Goal: Check status

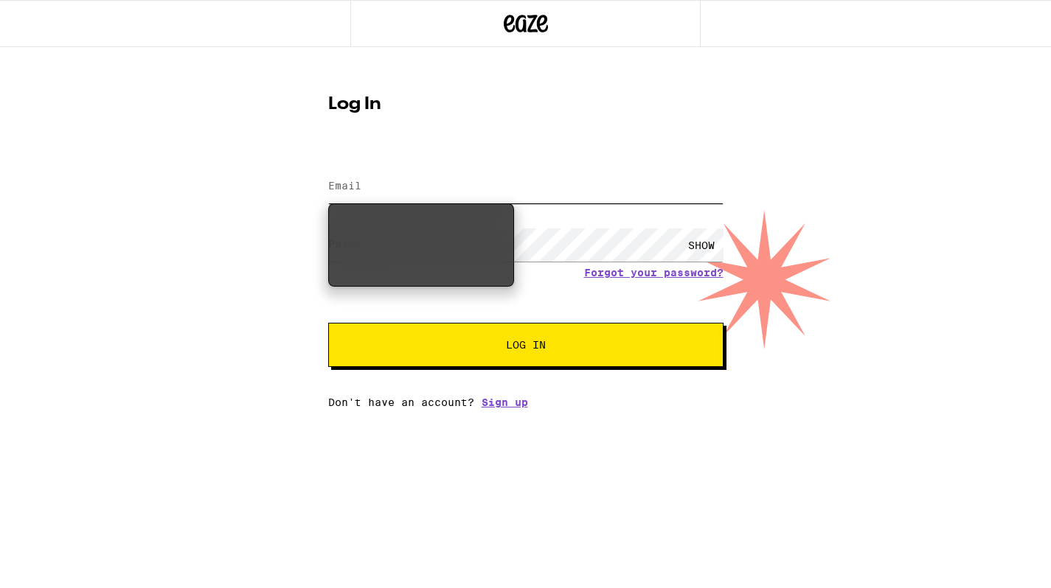
type input "[EMAIL_ADDRESS][DOMAIN_NAME]"
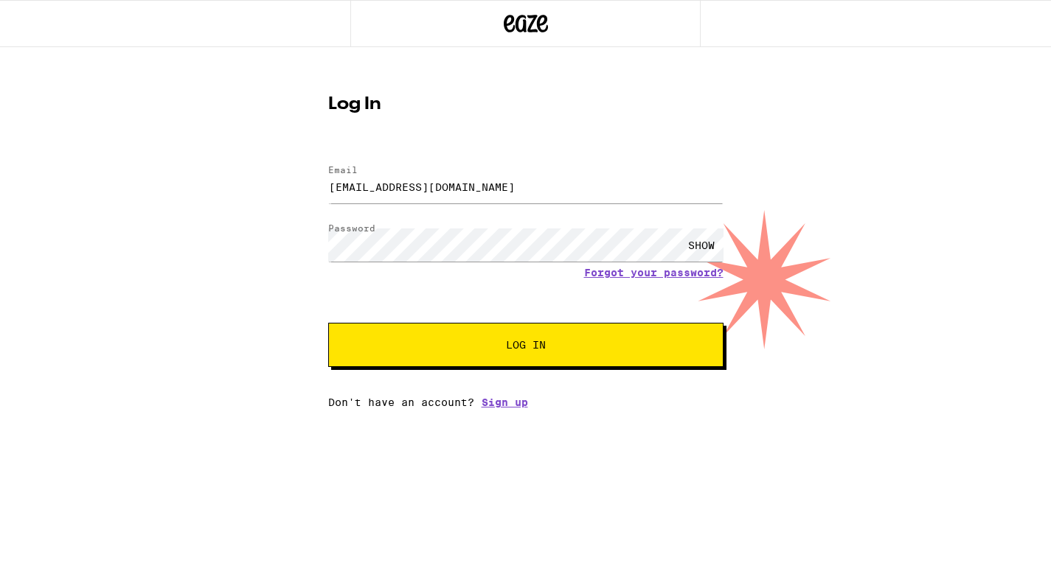
click at [501, 341] on button "Log In" at bounding box center [525, 345] width 395 height 44
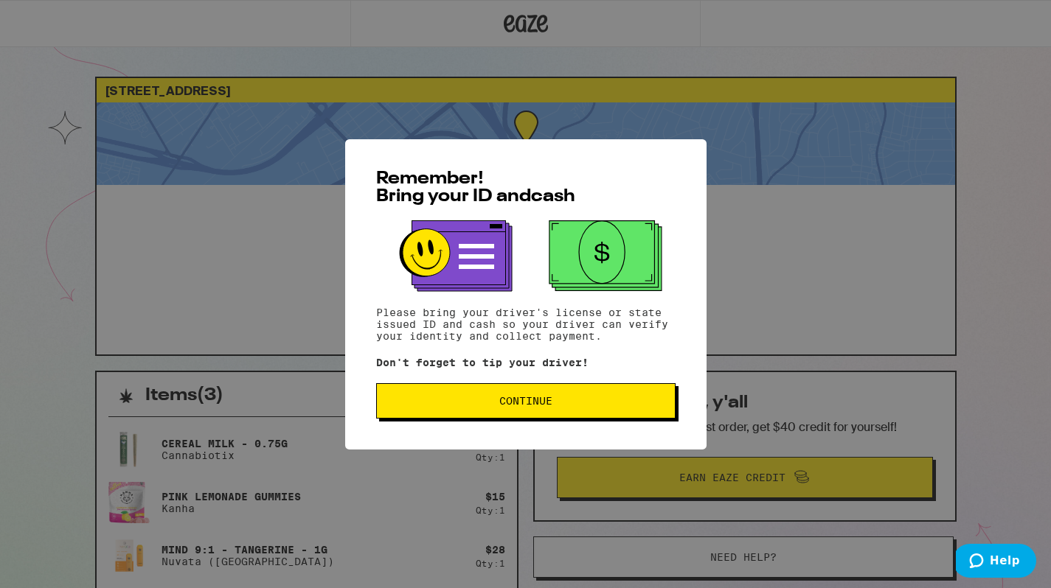
click at [532, 412] on button "Continue" at bounding box center [525, 400] width 299 height 35
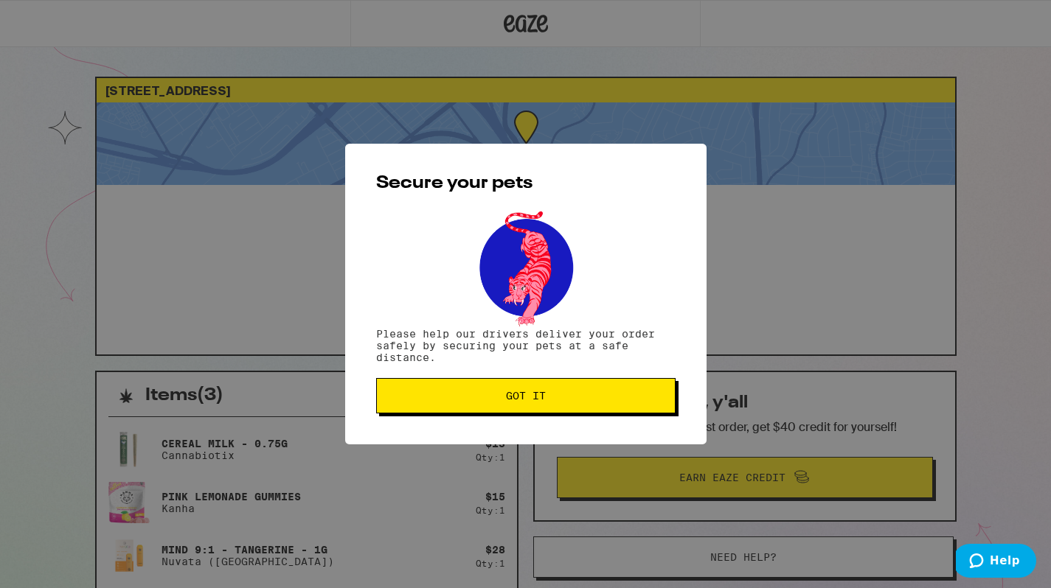
click at [534, 408] on button "Got it" at bounding box center [525, 395] width 299 height 35
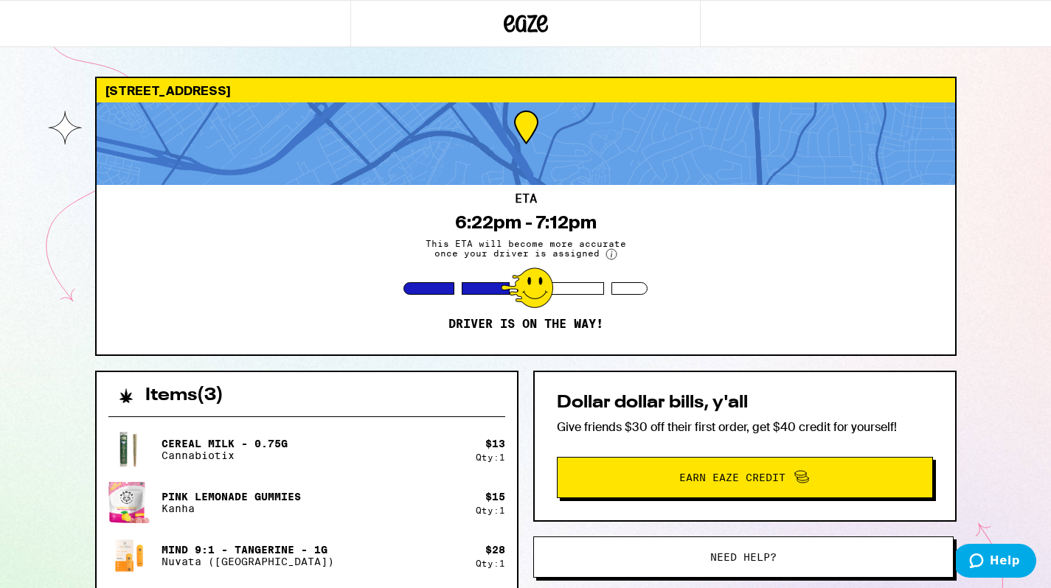
click at [611, 257] on circle at bounding box center [611, 254] width 10 height 10
